Goal: Task Accomplishment & Management: Use online tool/utility

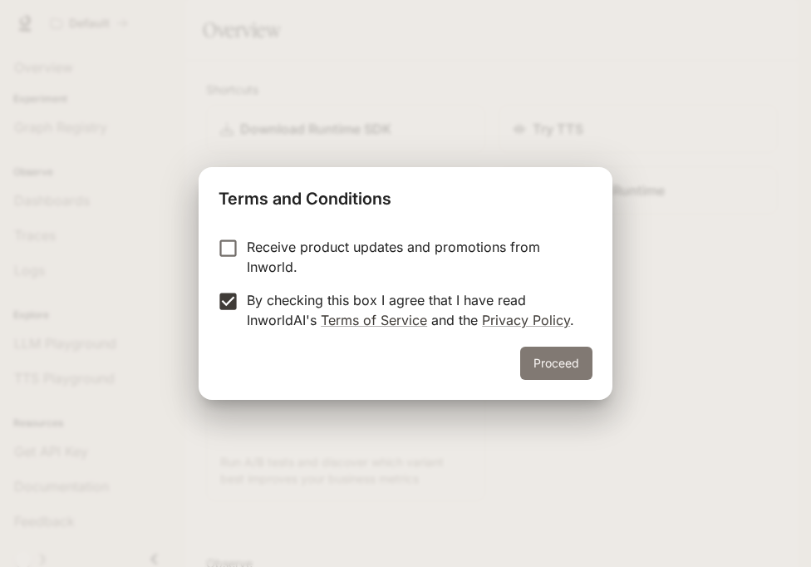
click at [538, 357] on button "Proceed" at bounding box center [556, 363] width 72 height 33
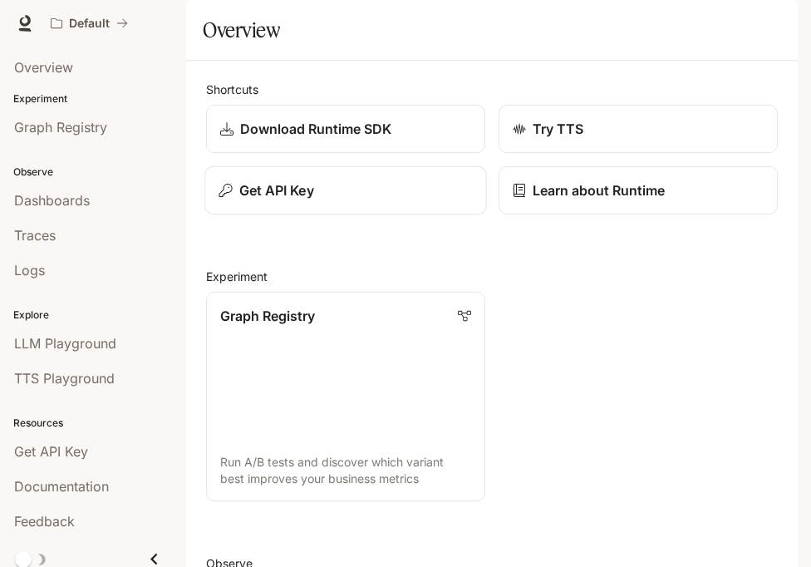
click at [307, 200] on p "Get API Key" at bounding box center [276, 190] width 75 height 20
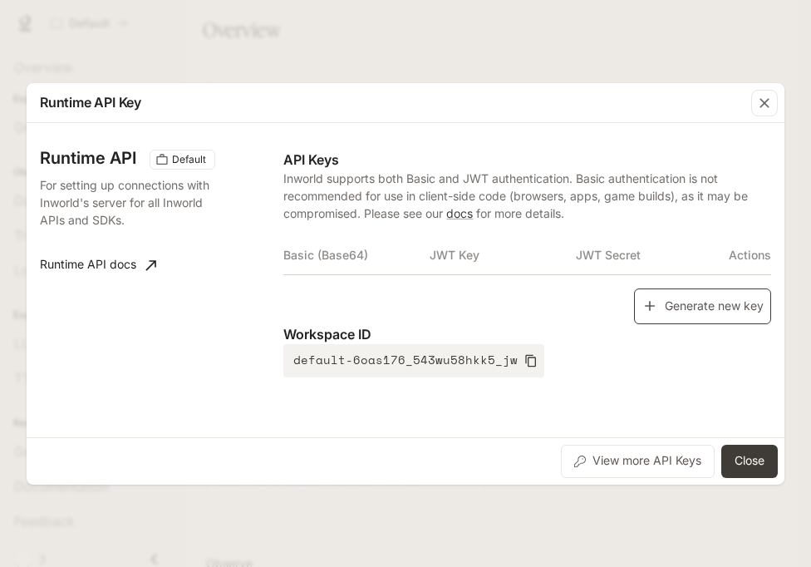
click at [681, 308] on button "Generate new key" at bounding box center [702, 306] width 137 height 36
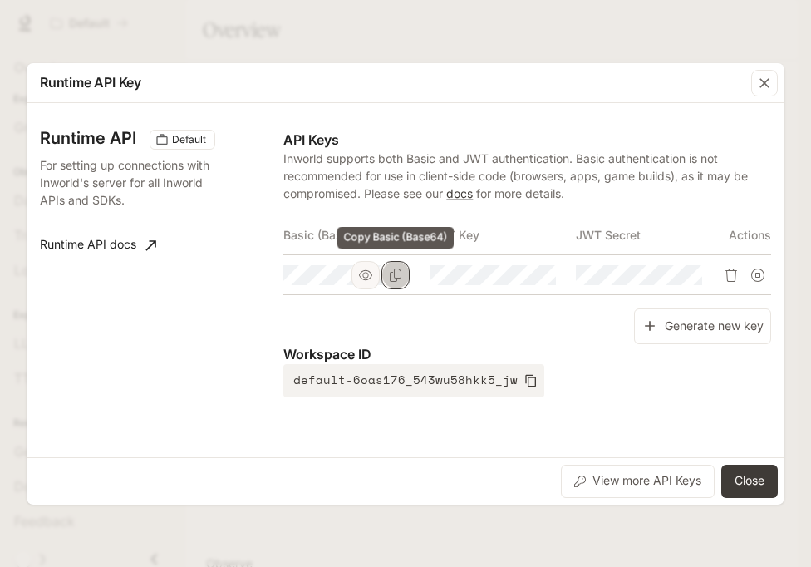
click at [394, 274] on icon "Copy Basic (Base64)" at bounding box center [395, 275] width 13 height 13
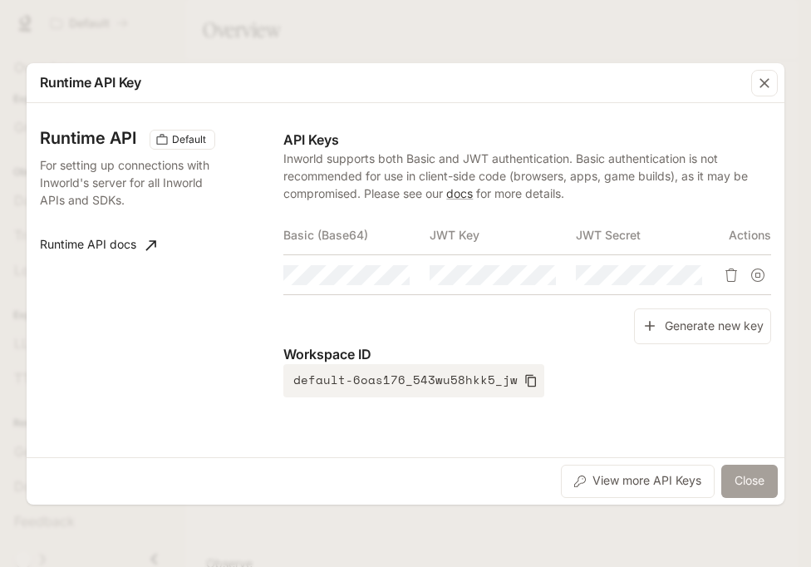
click at [756, 476] on button "Close" at bounding box center [750, 481] width 57 height 33
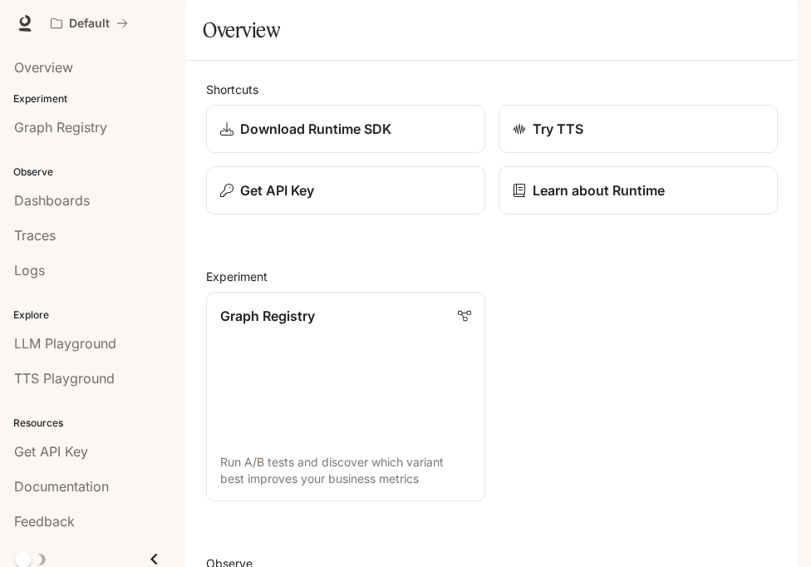
click at [776, 12] on div "button" at bounding box center [774, 23] width 23 height 23
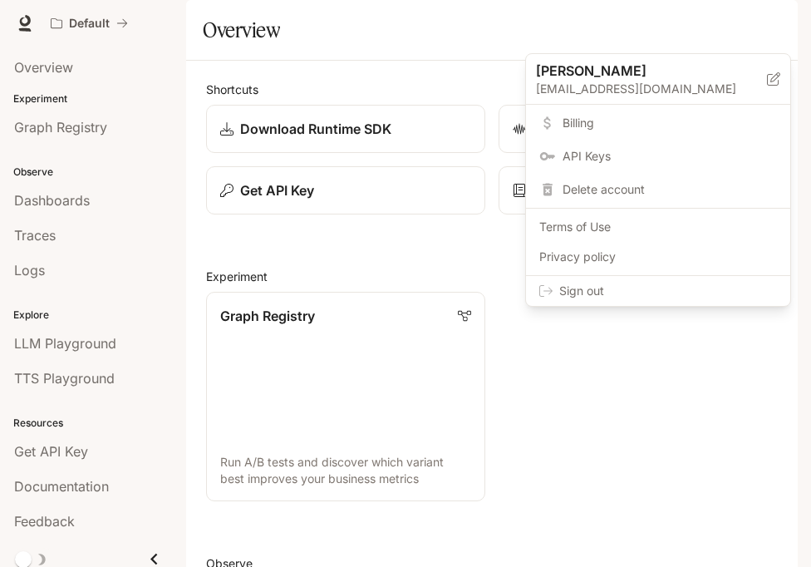
click at [703, 283] on span "Sign out" at bounding box center [669, 291] width 218 height 17
